Goal: Complete application form: Complete application form

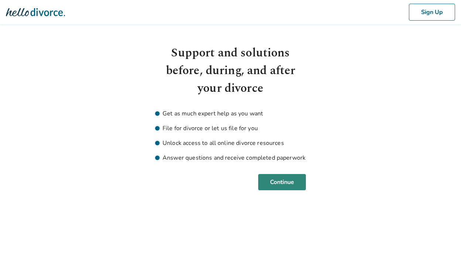
click at [280, 182] on button "Continue" at bounding box center [282, 182] width 48 height 16
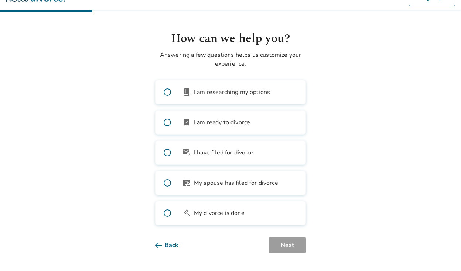
scroll to position [14, 0]
click at [229, 123] on span "I am ready to divorce" at bounding box center [222, 122] width 56 height 9
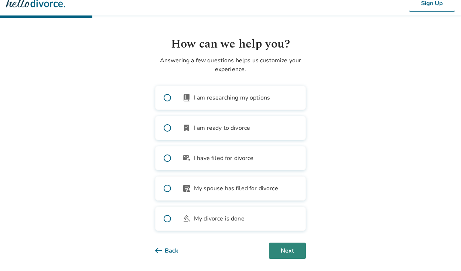
click at [285, 248] on button "Next" at bounding box center [287, 251] width 37 height 16
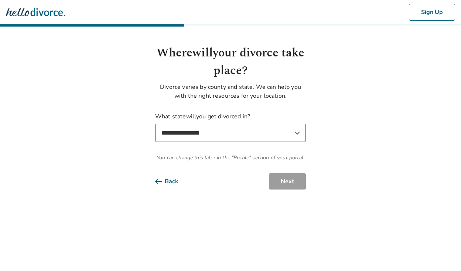
scroll to position [0, 0]
select select "**"
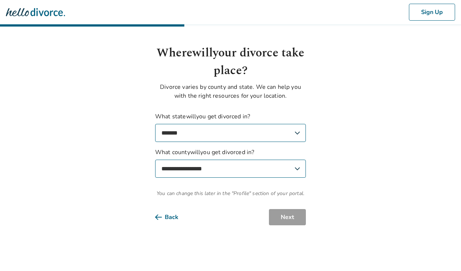
select select "**********"
click at [282, 218] on button "Next" at bounding box center [287, 217] width 37 height 16
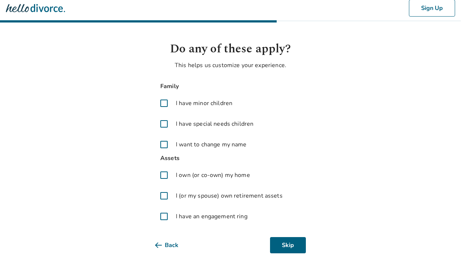
scroll to position [4, 0]
click at [163, 173] on span at bounding box center [164, 176] width 18 height 18
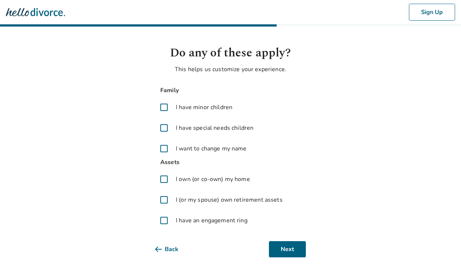
click at [167, 221] on span at bounding box center [164, 221] width 18 height 18
click at [292, 252] on button "Next" at bounding box center [287, 250] width 37 height 16
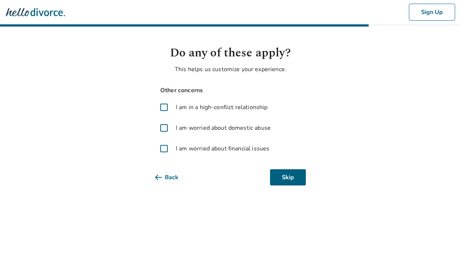
click at [165, 149] on span at bounding box center [164, 149] width 18 height 18
click at [282, 175] on button "Next" at bounding box center [287, 178] width 37 height 16
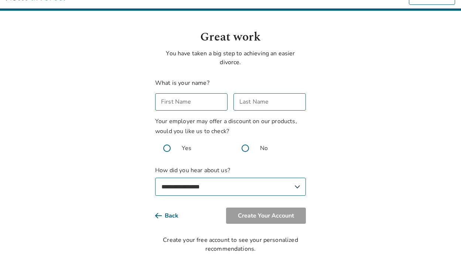
scroll to position [16, 0]
click at [184, 102] on div "First Name First Name" at bounding box center [191, 101] width 72 height 17
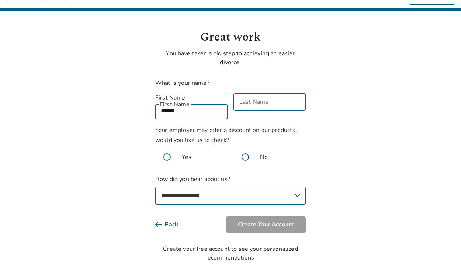
type input "*****"
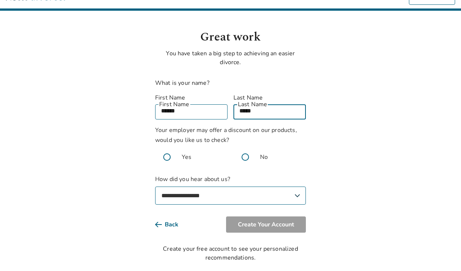
type input "*****"
click at [317, 143] on body "**********" at bounding box center [230, 123] width 461 height 279
click at [246, 146] on span at bounding box center [245, 158] width 24 height 24
select select "**********"
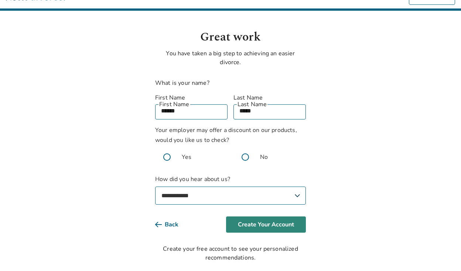
click at [276, 217] on button "Create Your Account" at bounding box center [266, 225] width 80 height 16
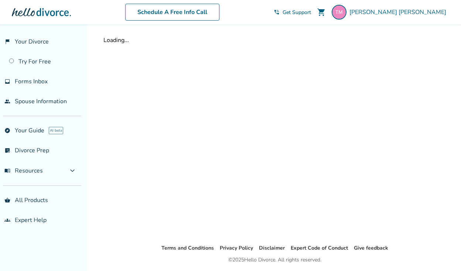
click at [355, 54] on div "Loading..." at bounding box center [275, 134] width 355 height 220
click at [42, 63] on link "Try For Free" at bounding box center [40, 61] width 81 height 17
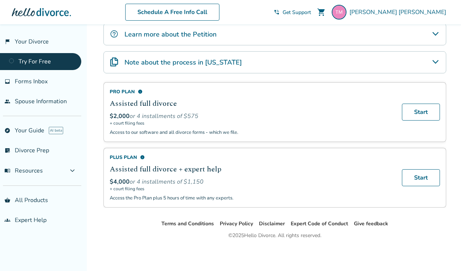
scroll to position [156, 0]
click at [35, 202] on link "shopping_basket All Products" at bounding box center [40, 200] width 81 height 17
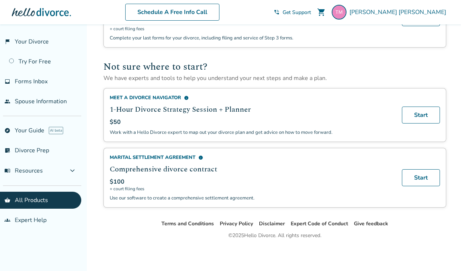
scroll to position [464, 0]
click at [423, 119] on link "Start" at bounding box center [421, 115] width 38 height 17
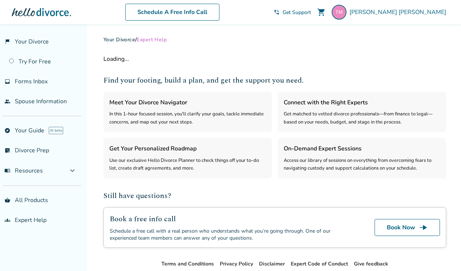
select select "***"
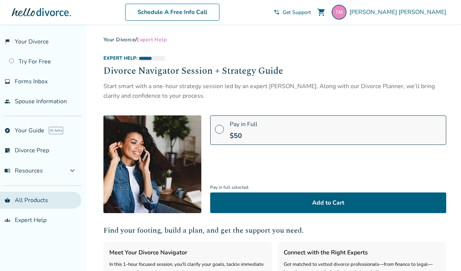
click at [33, 199] on link "shopping_basket All Products" at bounding box center [40, 200] width 81 height 17
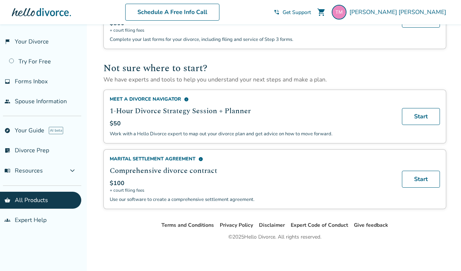
scroll to position [459, 0]
click at [428, 182] on link "Start" at bounding box center [421, 179] width 38 height 17
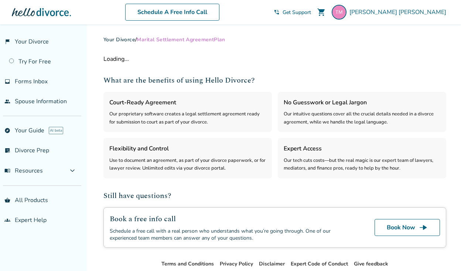
select select "***"
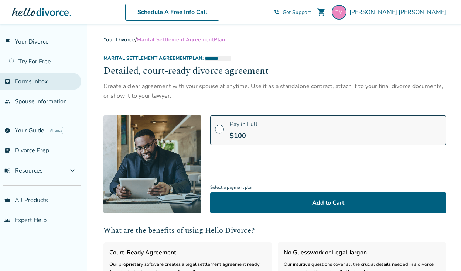
click at [38, 83] on span "Forms Inbox" at bounding box center [31, 82] width 33 height 8
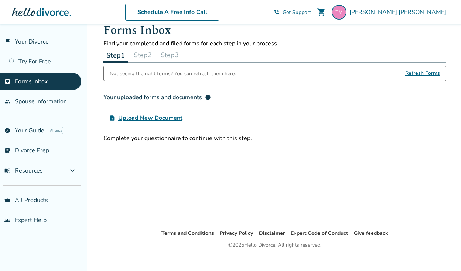
scroll to position [15, 0]
click at [418, 72] on span "Refresh Forms" at bounding box center [422, 73] width 35 height 15
click at [161, 117] on span "Upload New Document" at bounding box center [150, 117] width 64 height 9
click at [0, 0] on input "upload_file Upload New Document" at bounding box center [0, 0] width 0 height 0
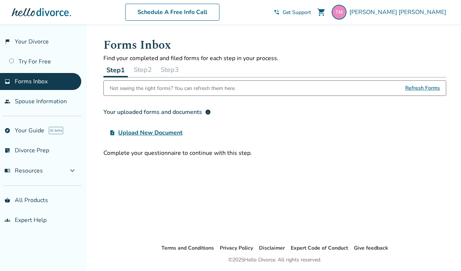
scroll to position [0, 0]
click at [416, 88] on span "Refresh Forms" at bounding box center [422, 88] width 35 height 15
click at [147, 66] on button "Step 2" at bounding box center [143, 69] width 24 height 15
click at [176, 71] on button "Step 3" at bounding box center [170, 69] width 24 height 15
click at [114, 70] on button "Step 1" at bounding box center [115, 69] width 24 height 15
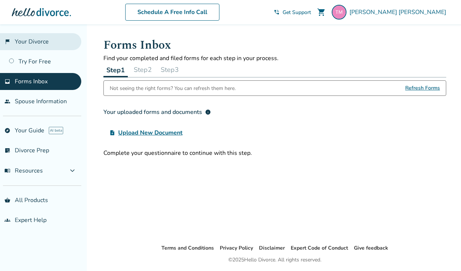
click at [47, 41] on link "flag_2 Your Divorce" at bounding box center [40, 41] width 81 height 17
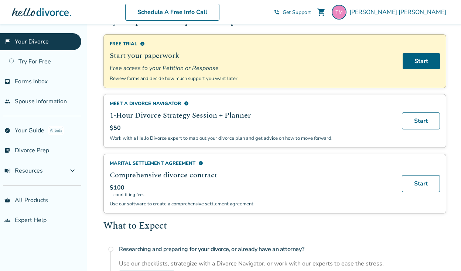
scroll to position [76, 0]
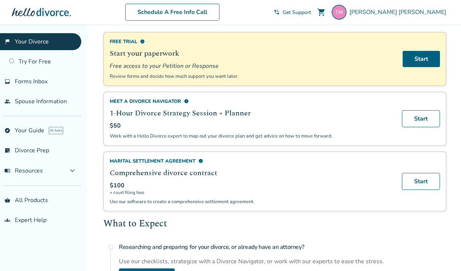
click at [142, 42] on span "info" at bounding box center [142, 41] width 5 height 5
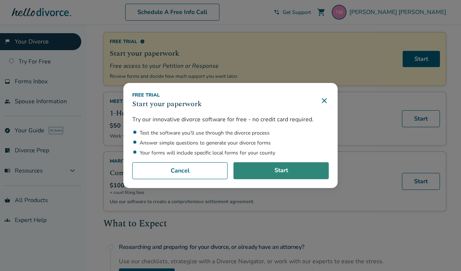
click at [261, 172] on link "Start" at bounding box center [280, 171] width 95 height 17
